Goal: Information Seeking & Learning: Learn about a topic

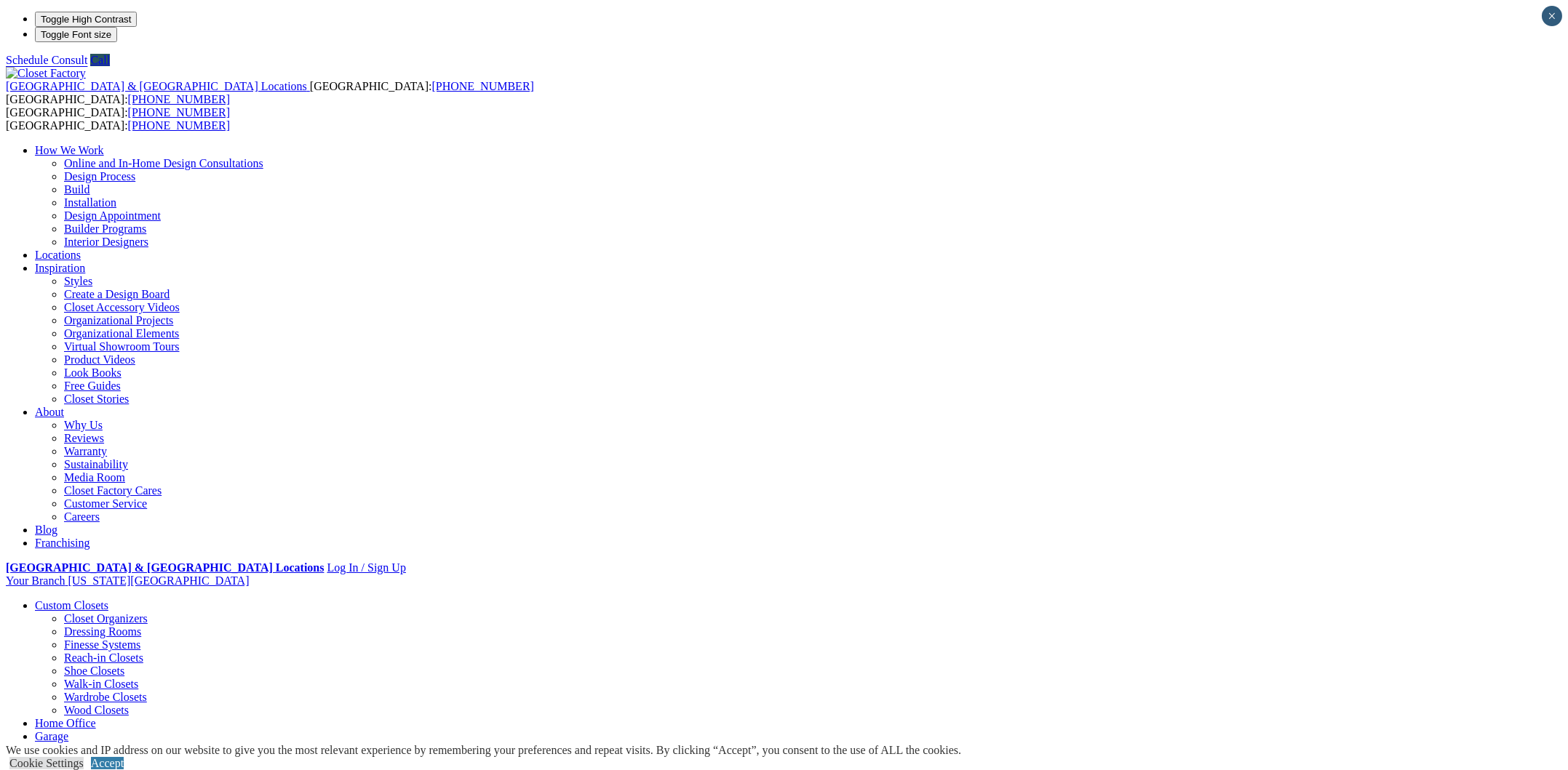
click at [148, 613] on link "Closet Organizers" at bounding box center [105, 618] width 83 height 12
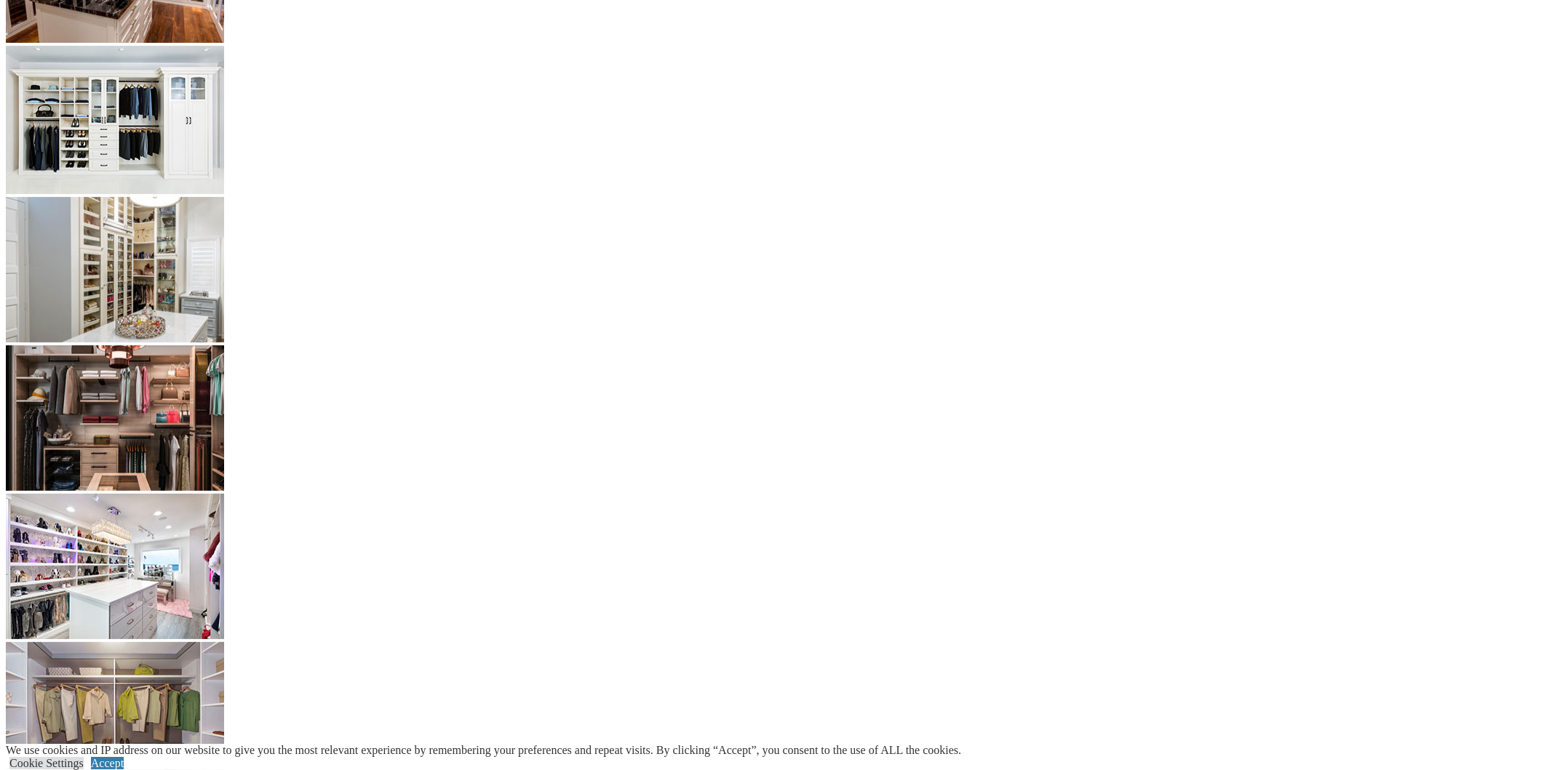
scroll to position [2999, 0]
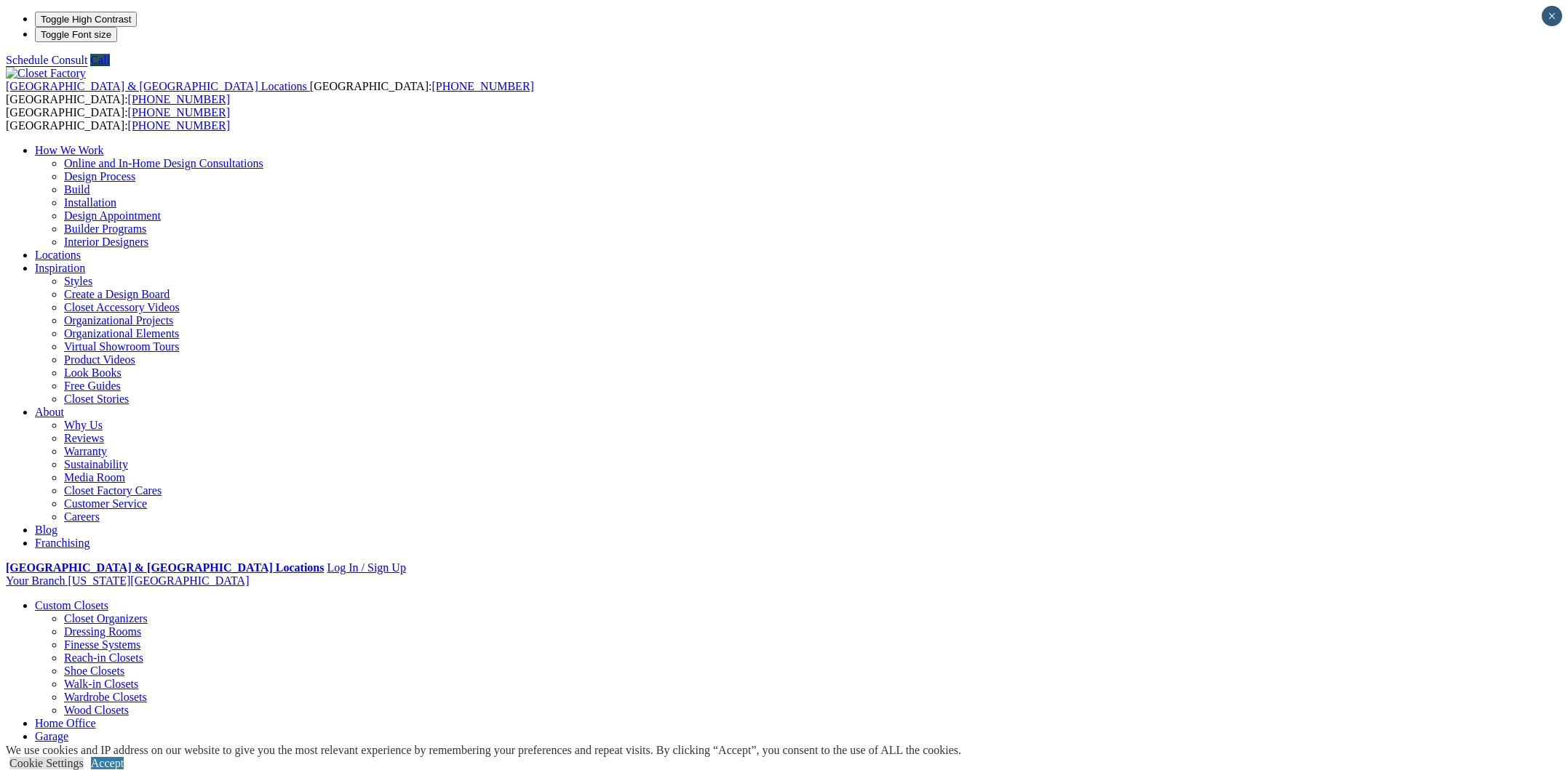
click at [141, 625] on link "Dressing Rooms" at bounding box center [103, 631] width 77 height 12
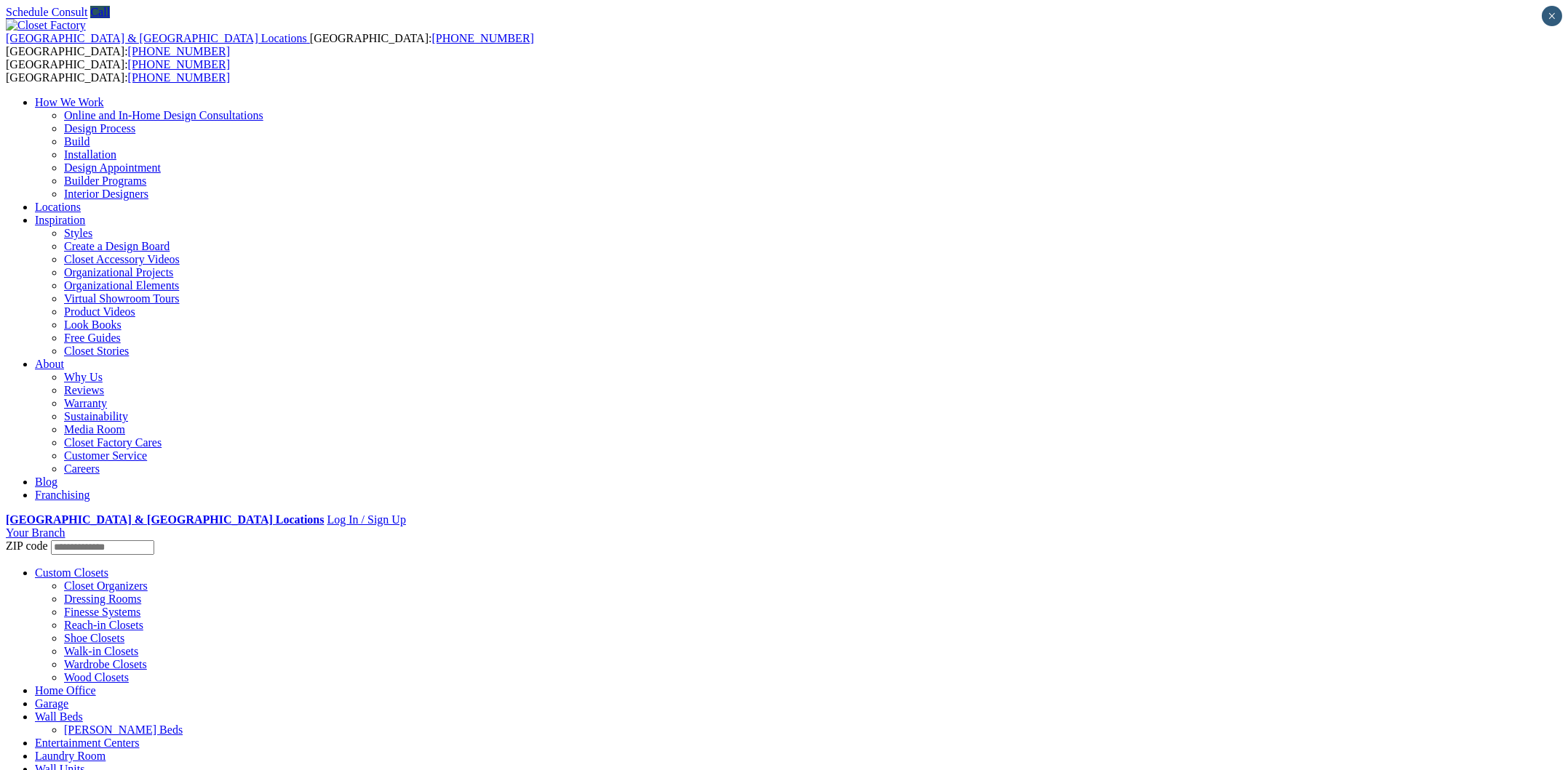
drag, startPoint x: 0, startPoint y: 0, endPoint x: 300, endPoint y: 82, distance: 311.0
click at [108, 567] on link "Custom Closets" at bounding box center [71, 572] width 74 height 12
click at [141, 593] on link "Dressing Rooms" at bounding box center [103, 598] width 77 height 12
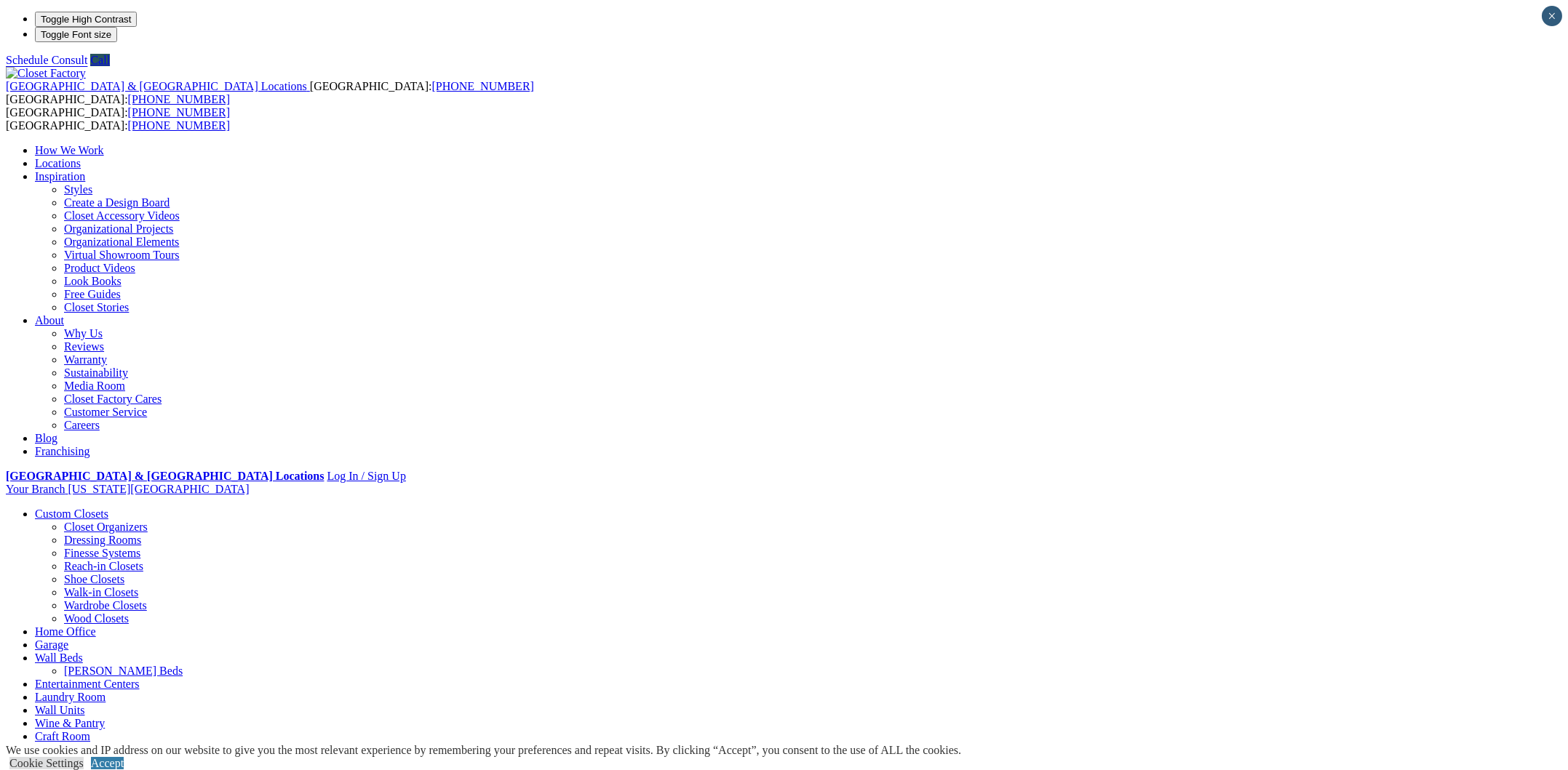
click at [179, 261] on link "Virtual Showroom Tours" at bounding box center [122, 254] width 116 height 12
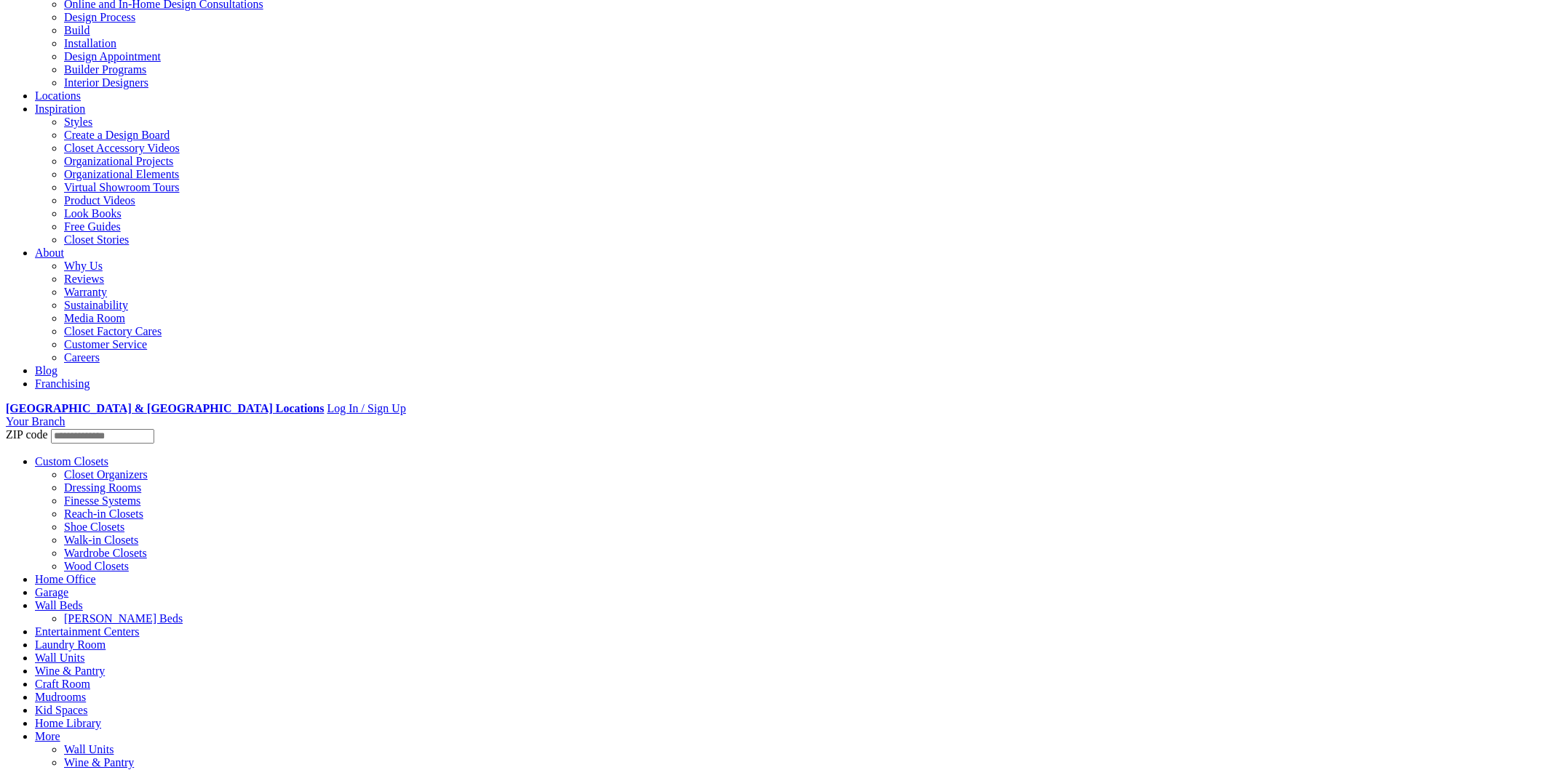
scroll to position [291, 0]
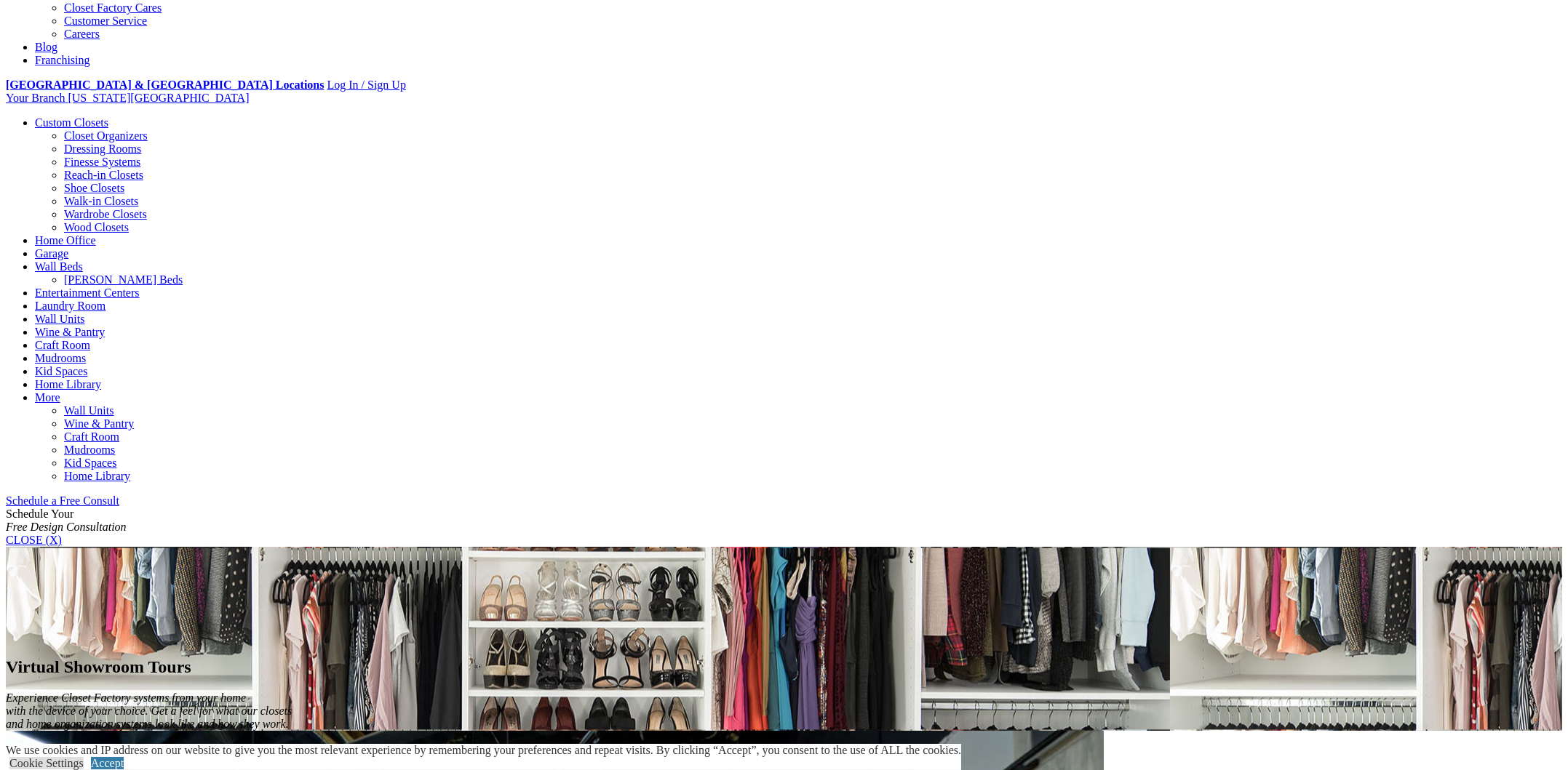
scroll to position [436, 0]
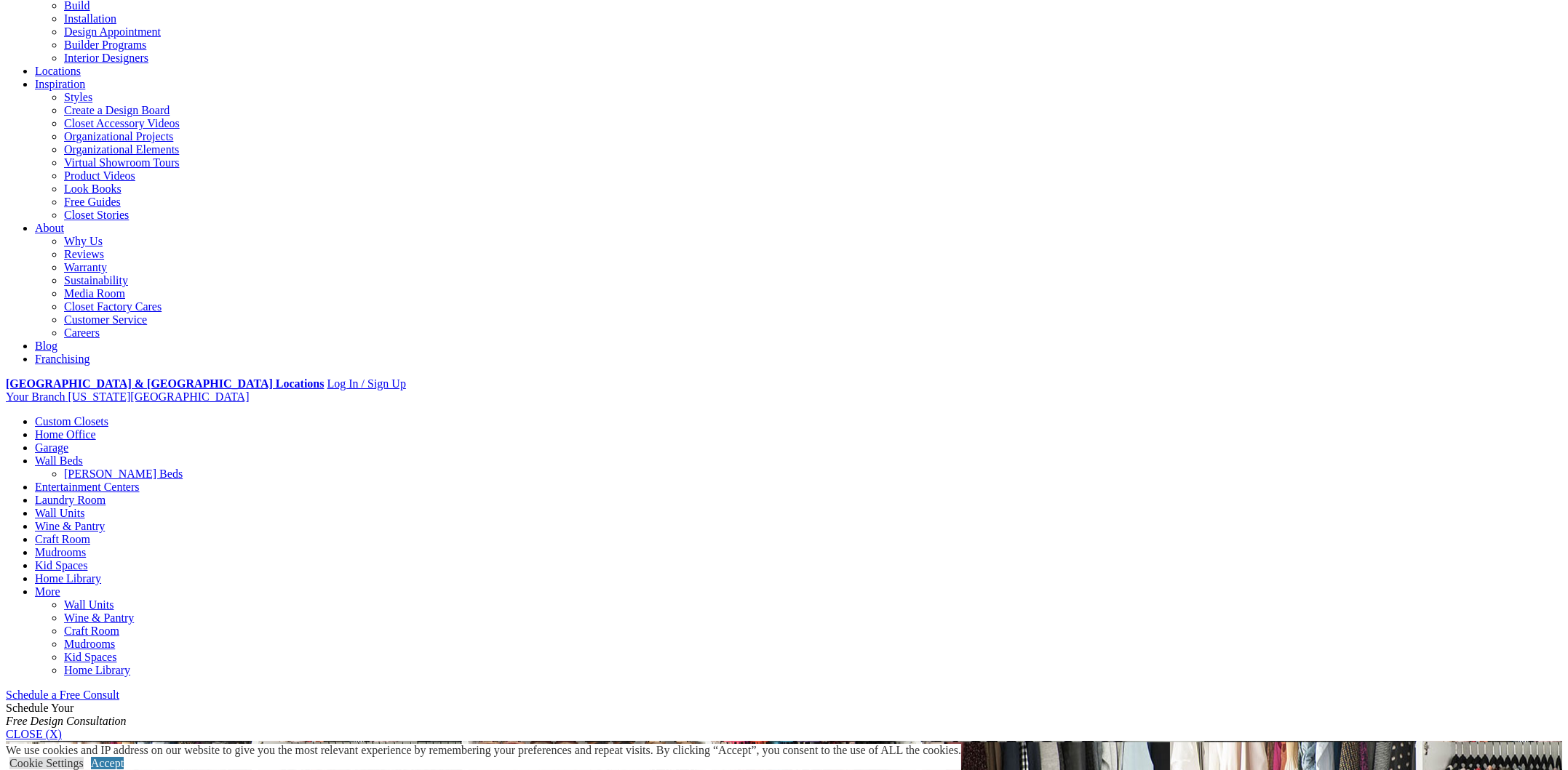
scroll to position [0, 0]
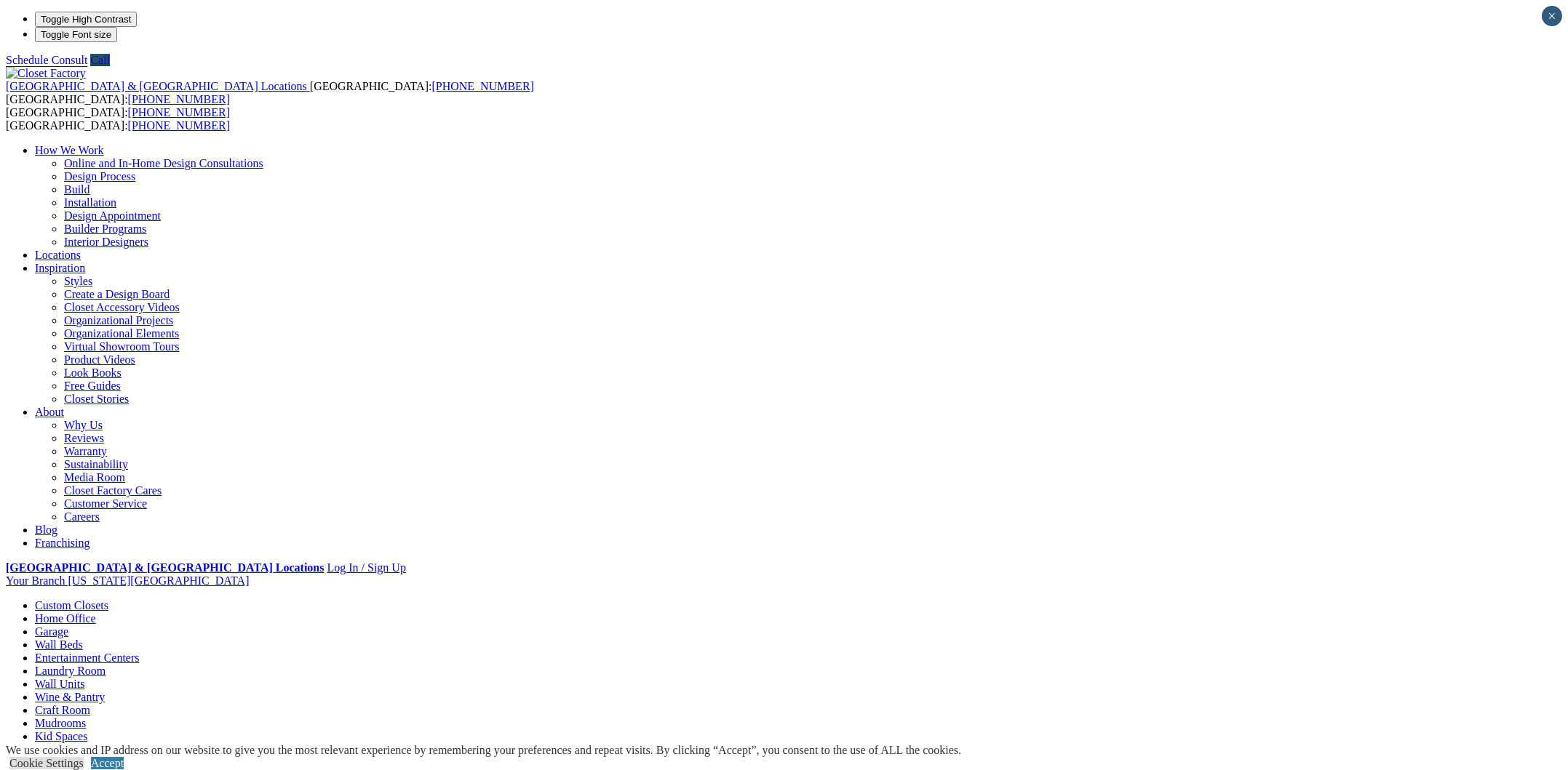
click at [92, 275] on link "Styles" at bounding box center [79, 281] width 29 height 12
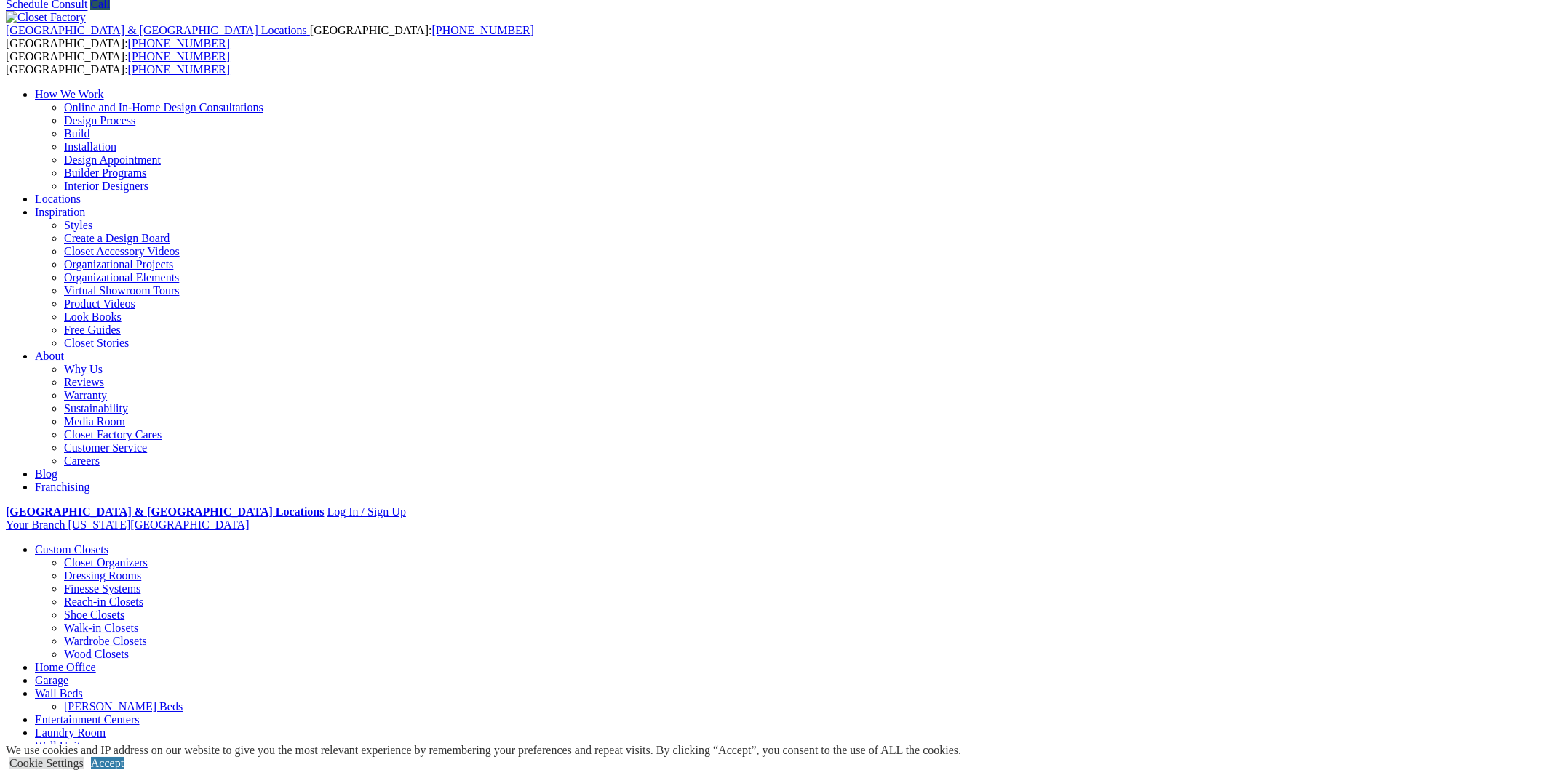
scroll to position [219, 0]
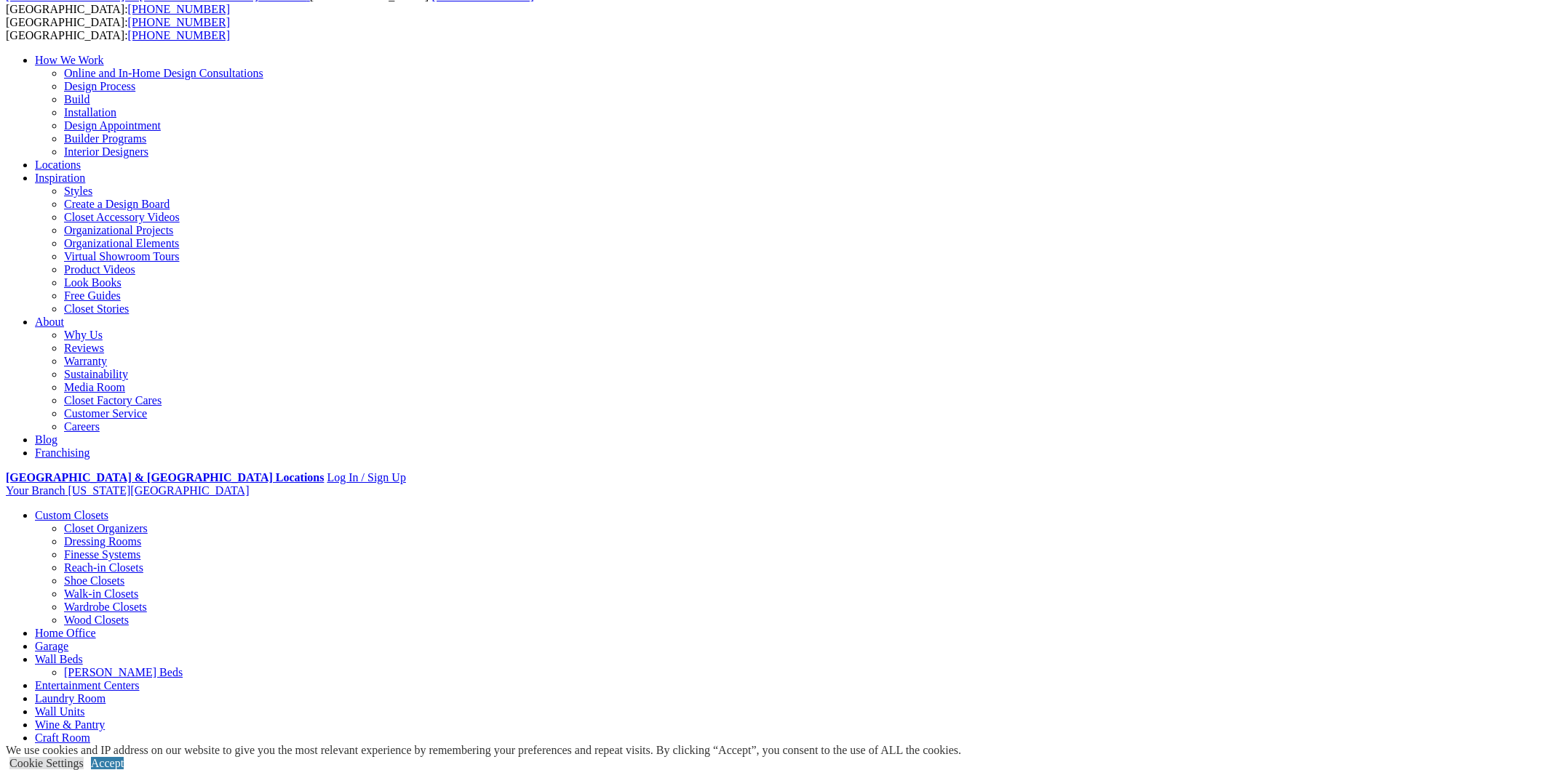
scroll to position [73, 0]
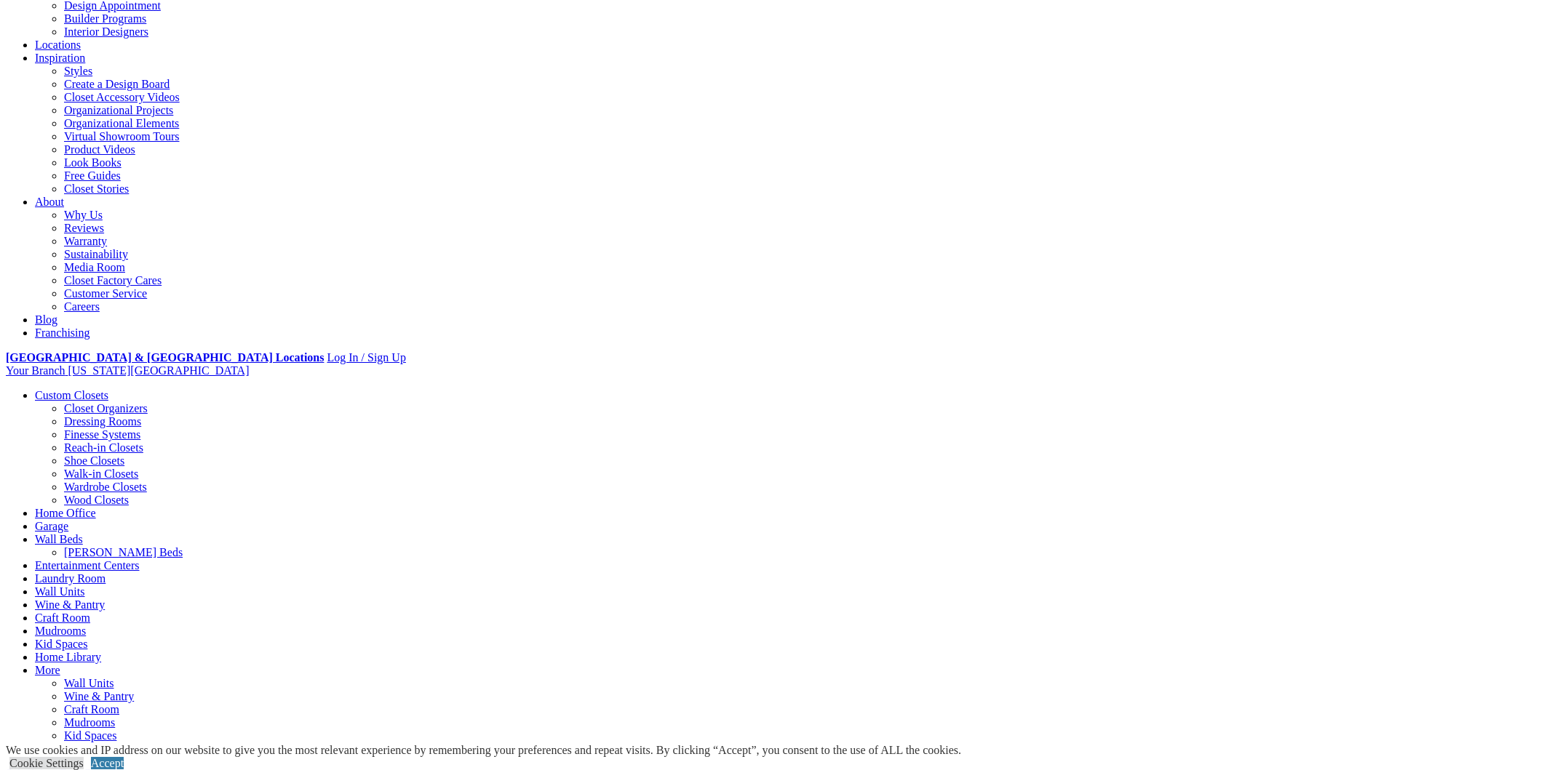
scroll to position [363, 0]
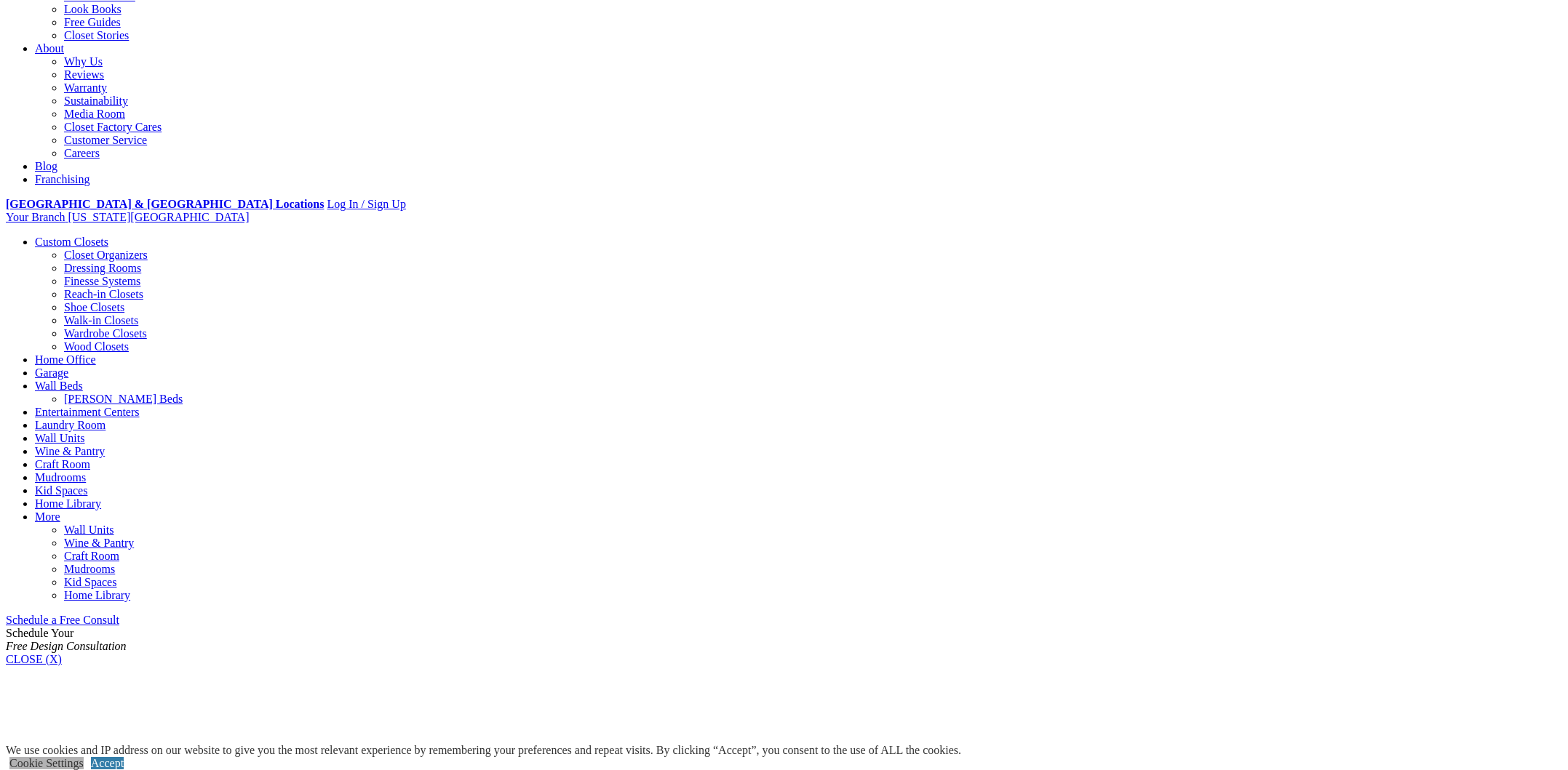
click at [83, 758] on link "Cookie Settings" at bounding box center [46, 763] width 74 height 12
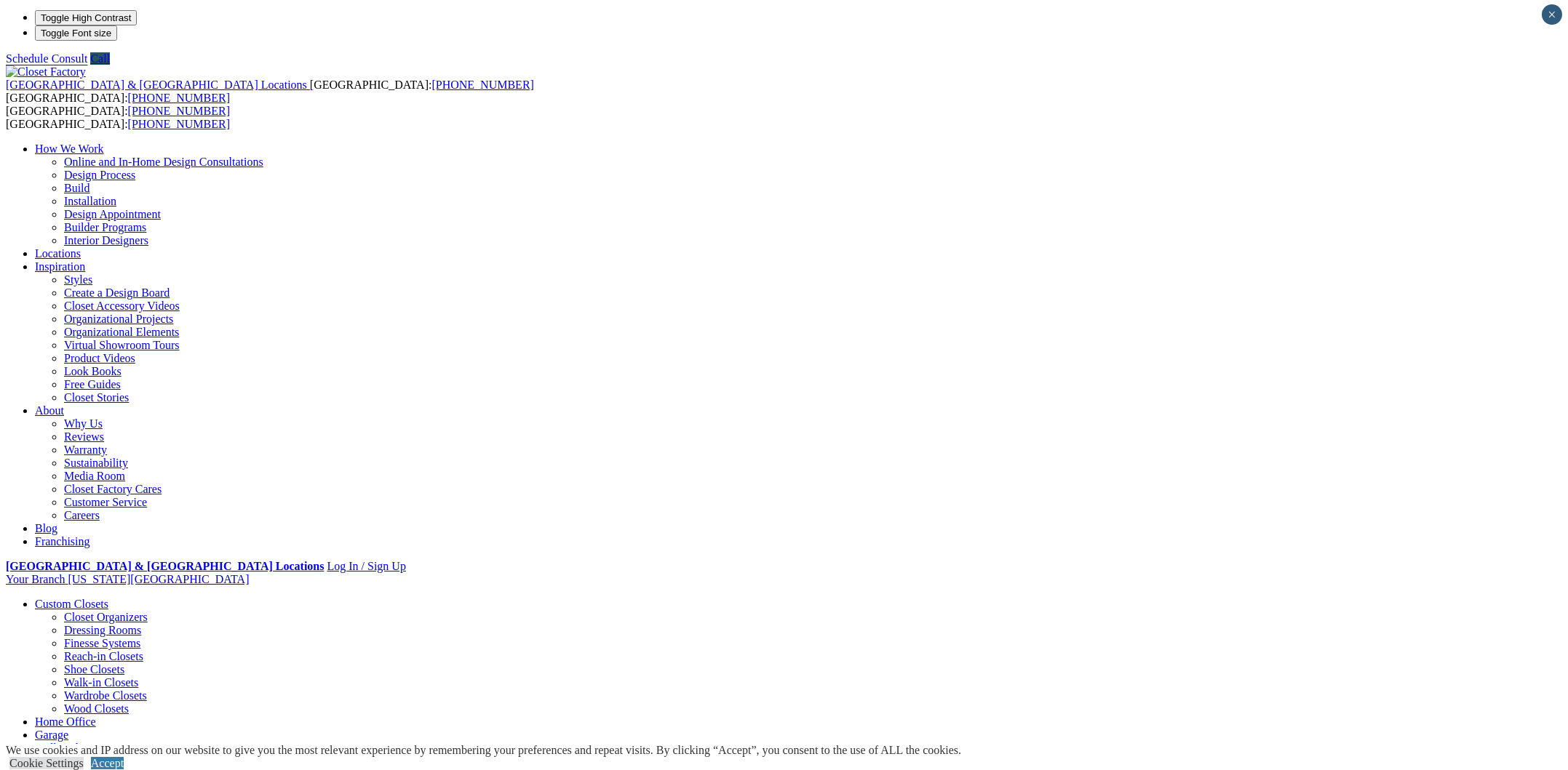
scroll to position [0, 0]
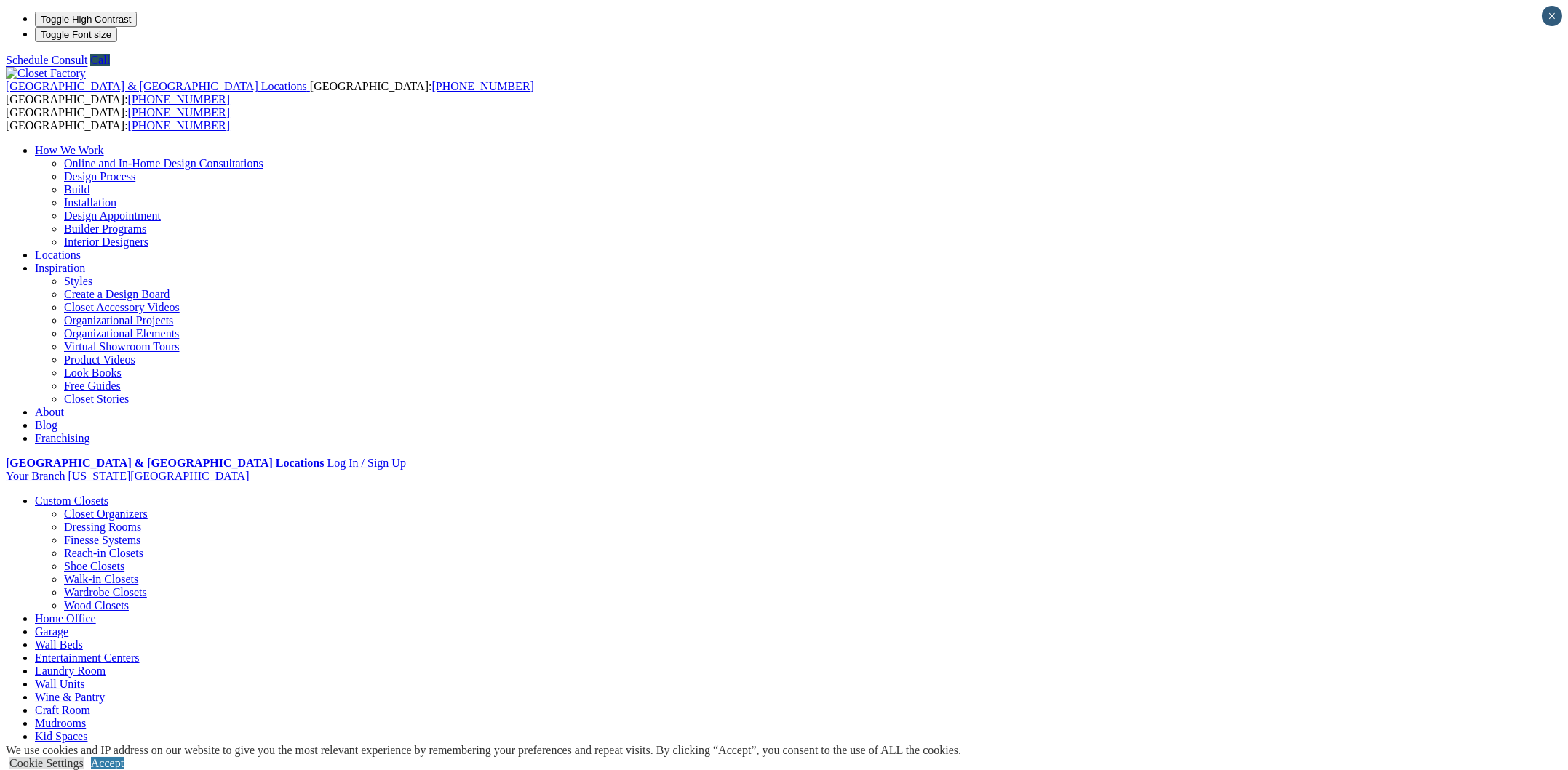
click at [147, 586] on link "Wardrobe Closets" at bounding box center [105, 592] width 82 height 12
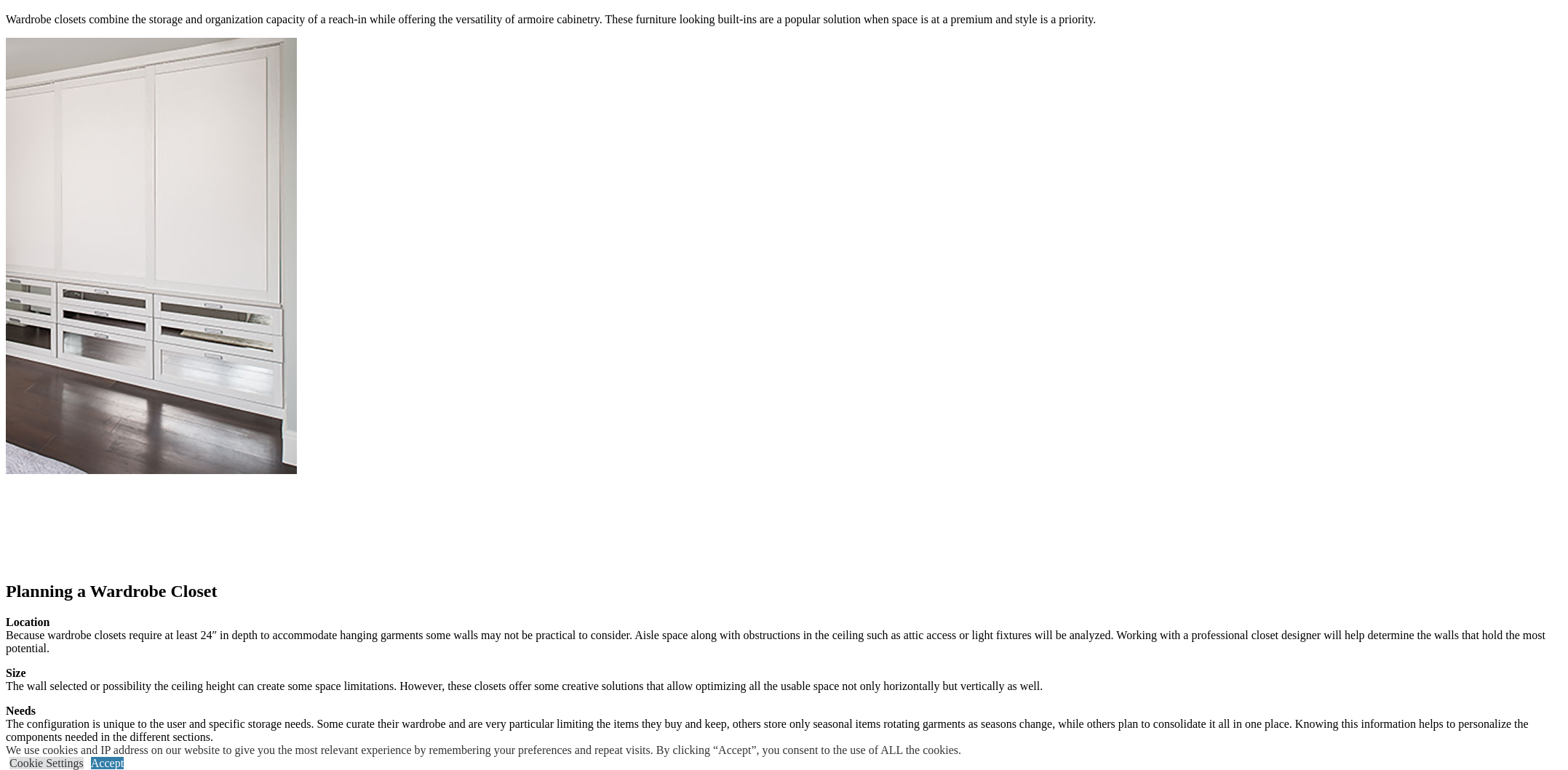
scroll to position [1164, 0]
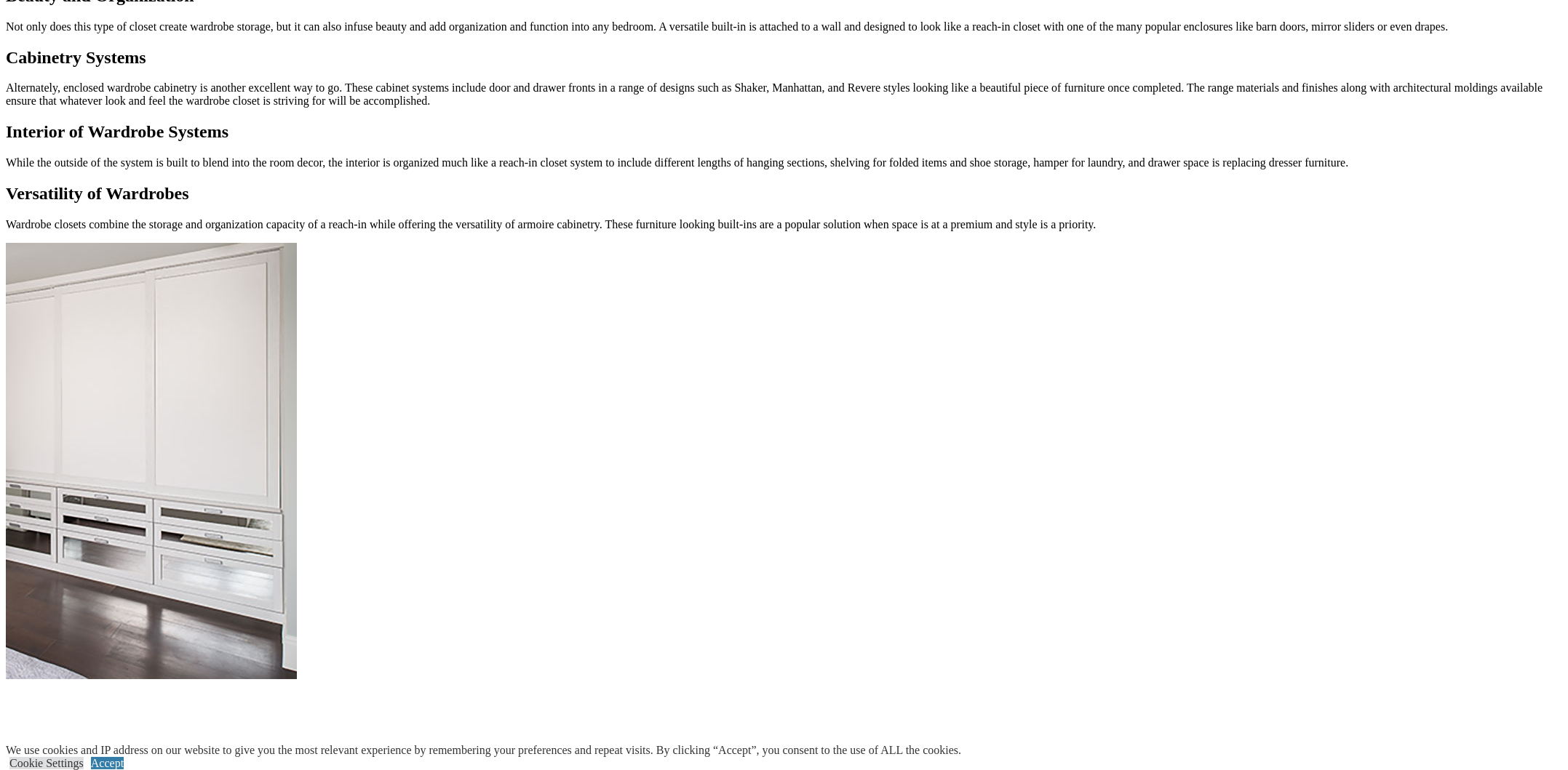
scroll to position [873, 0]
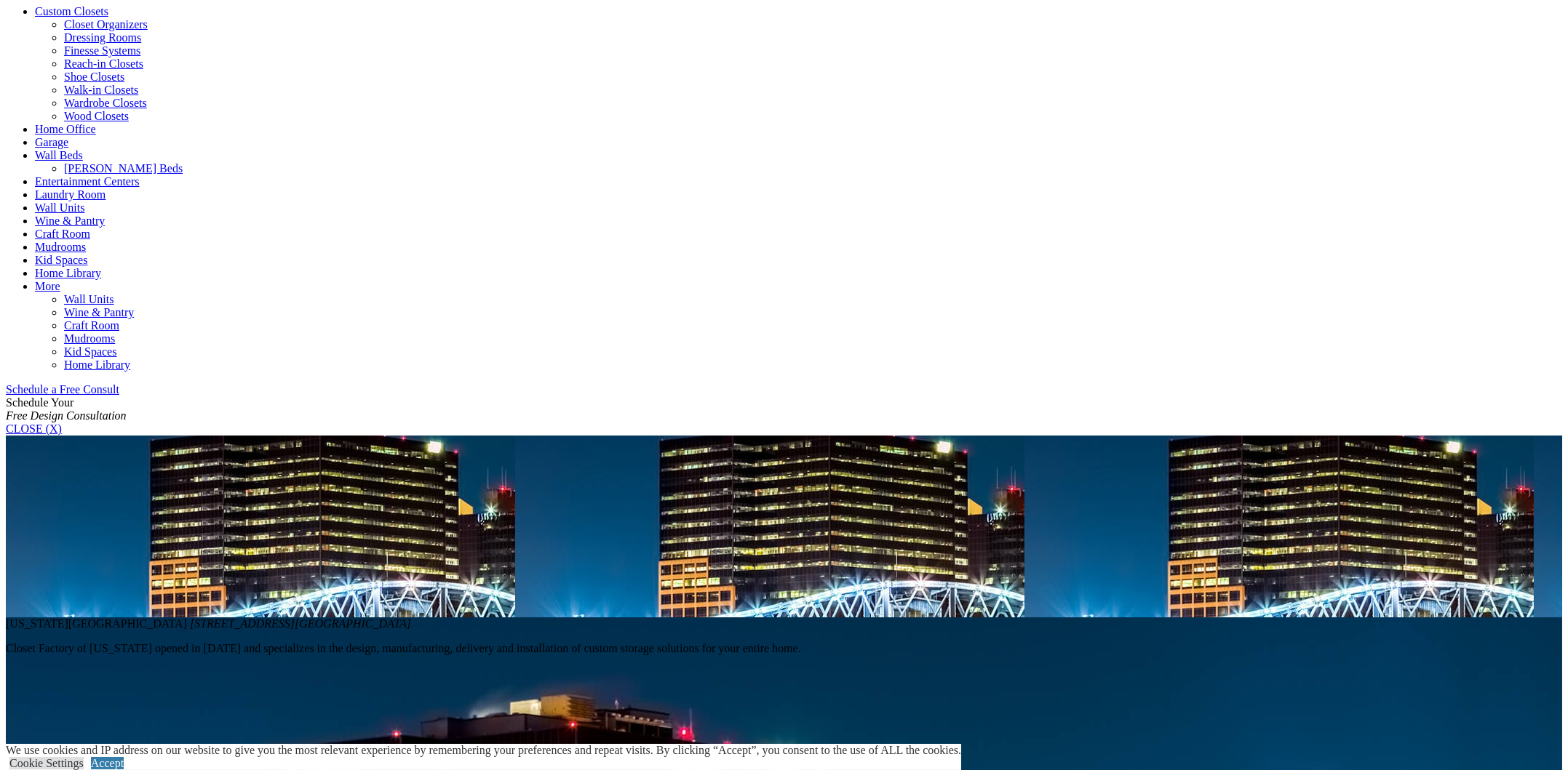
scroll to position [509, 0]
